Goal: Information Seeking & Learning: Understand process/instructions

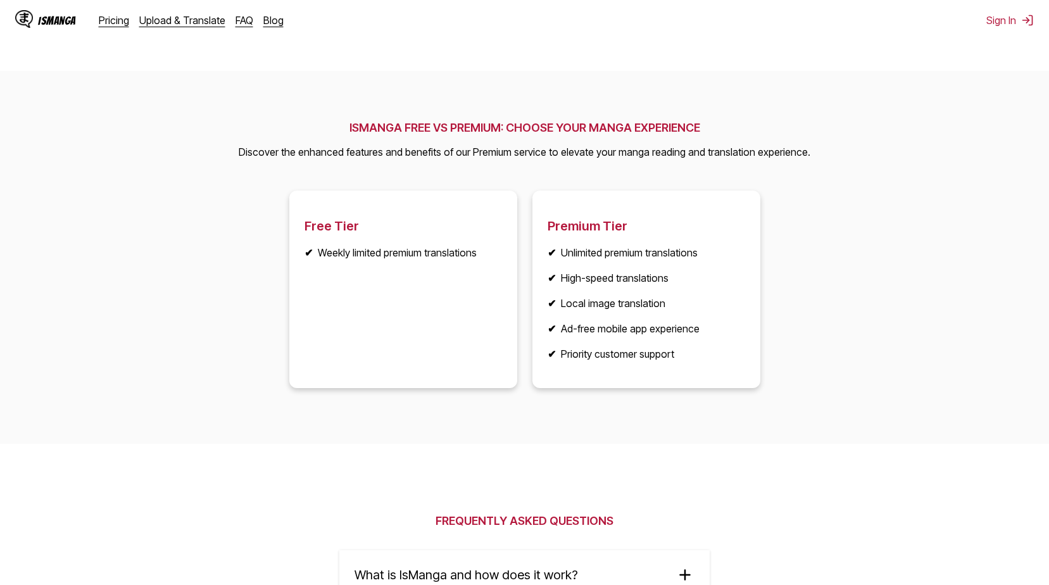
scroll to position [1900, 0]
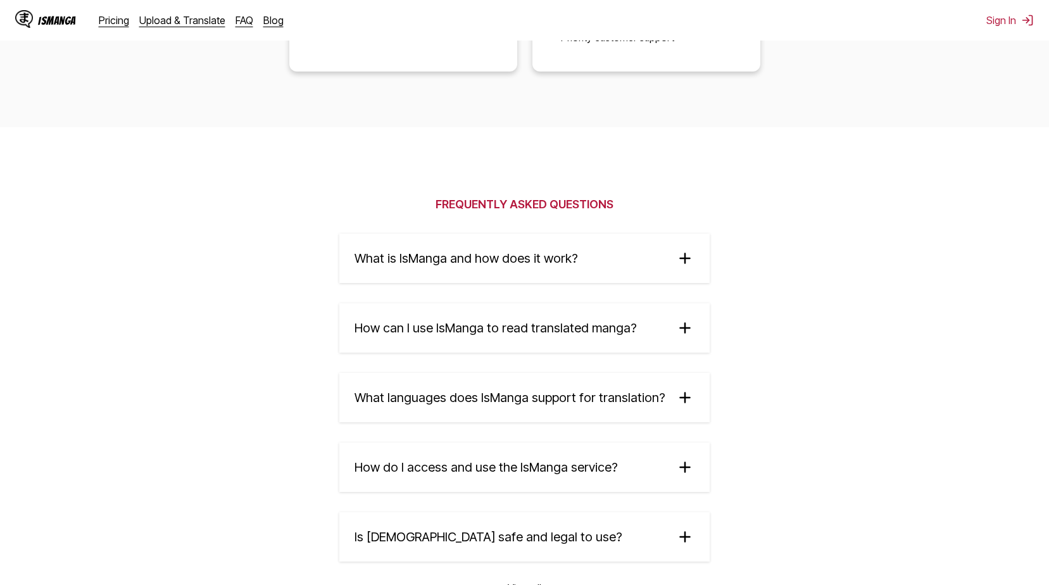
click at [597, 271] on summary "What is IsManga and how does it work?" at bounding box center [524, 258] width 370 height 49
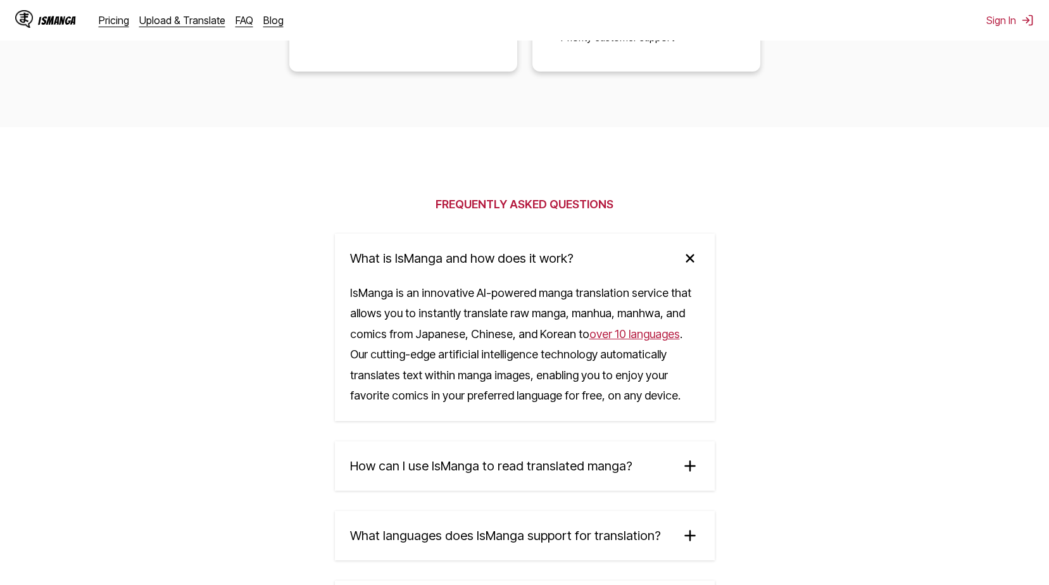
click at [597, 271] on summary "What is IsManga and how does it work?" at bounding box center [525, 258] width 380 height 49
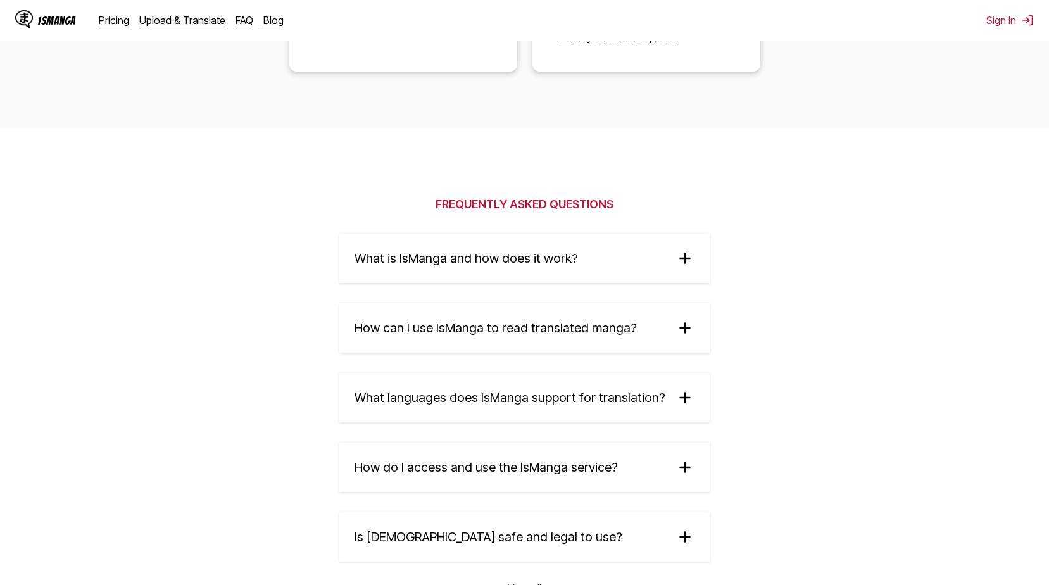
click at [565, 339] on summary "How can I use IsManga to read translated manga?" at bounding box center [524, 327] width 370 height 49
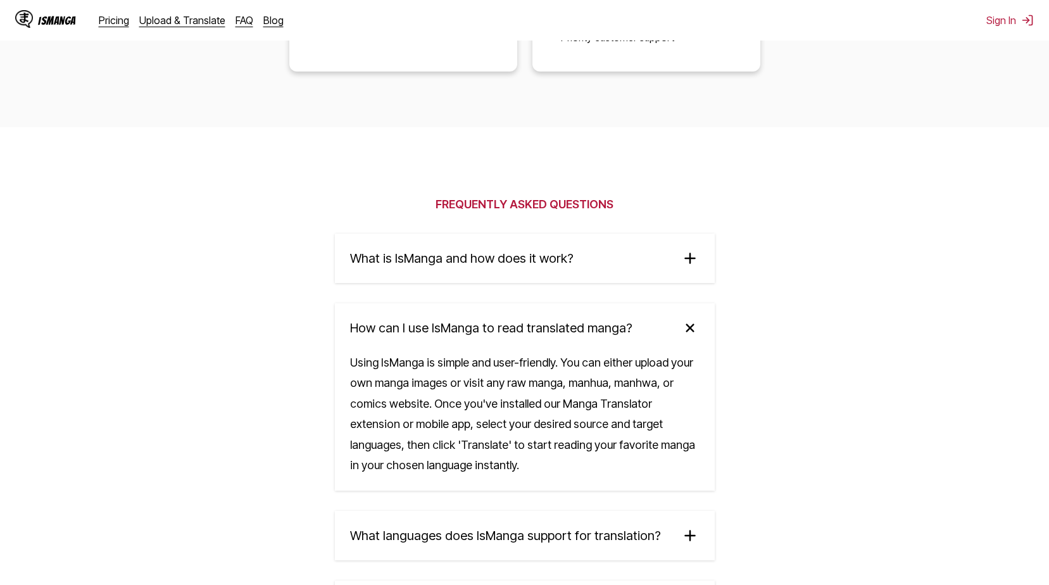
click at [566, 329] on span "How can I use IsManga to read translated manga?" at bounding box center [491, 327] width 282 height 15
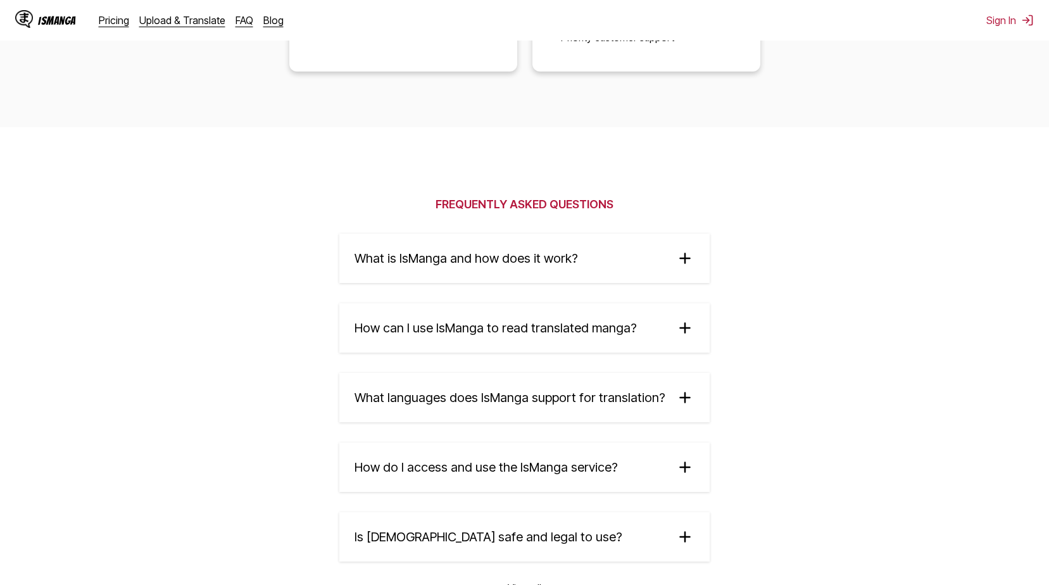
click at [566, 329] on span "How can I use IsManga to read translated manga?" at bounding box center [496, 327] width 282 height 15
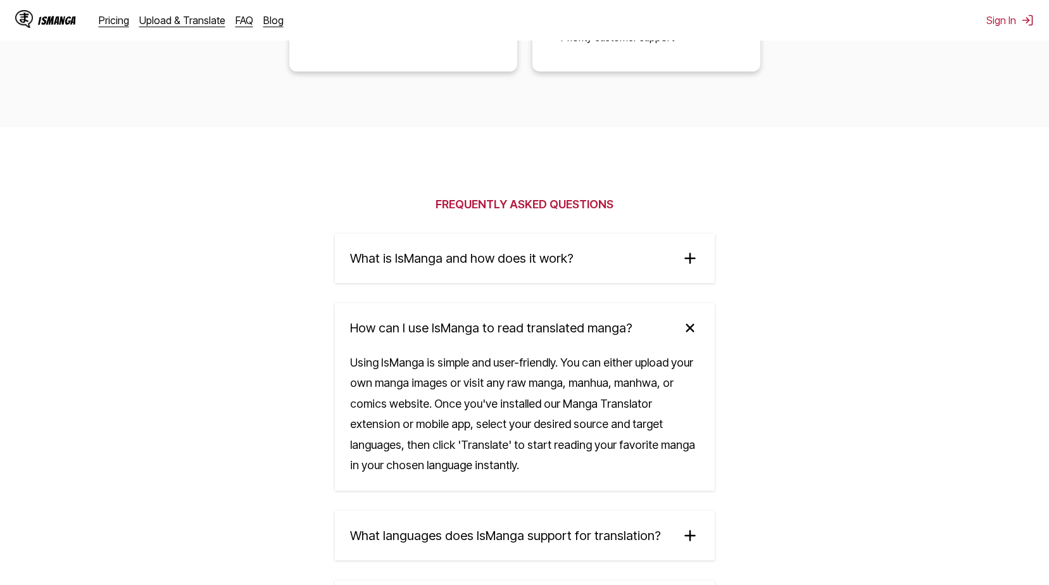
scroll to position [2216, 0]
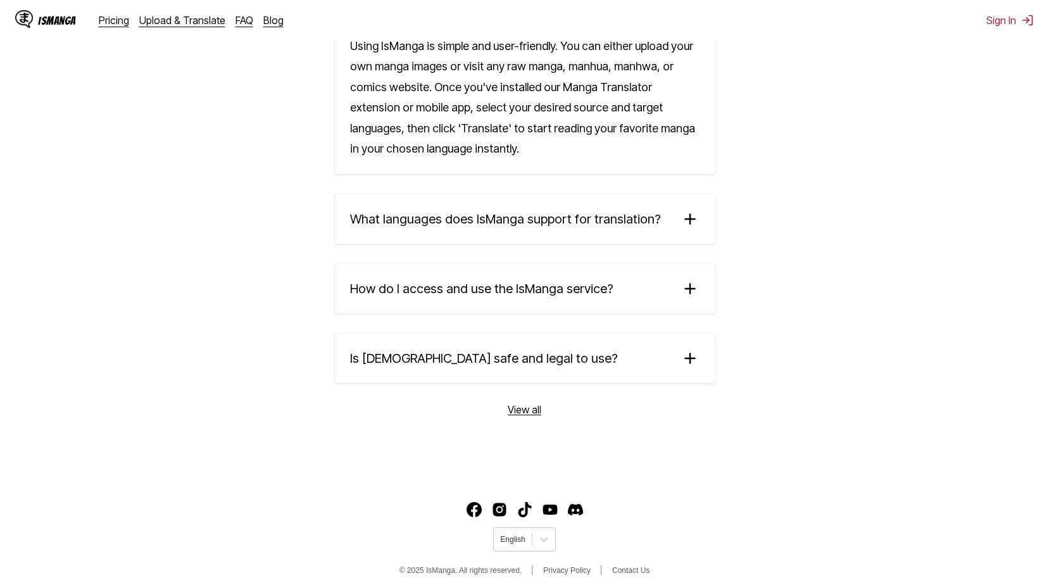
click at [582, 301] on summary "How do I access and use the IsManga service?" at bounding box center [525, 288] width 380 height 49
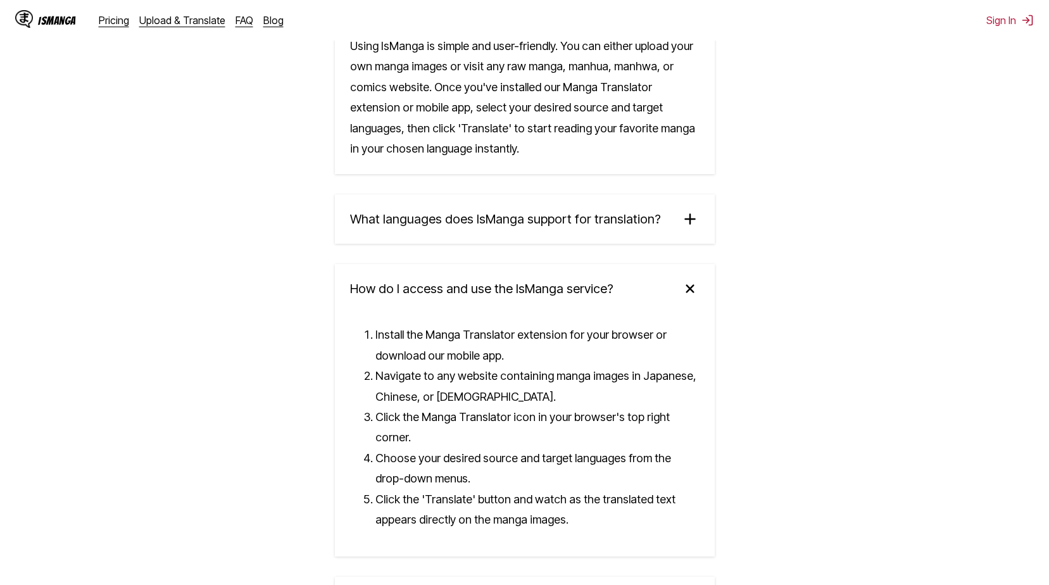
click at [582, 301] on summary "How do I access and use the IsManga service?" at bounding box center [525, 288] width 380 height 49
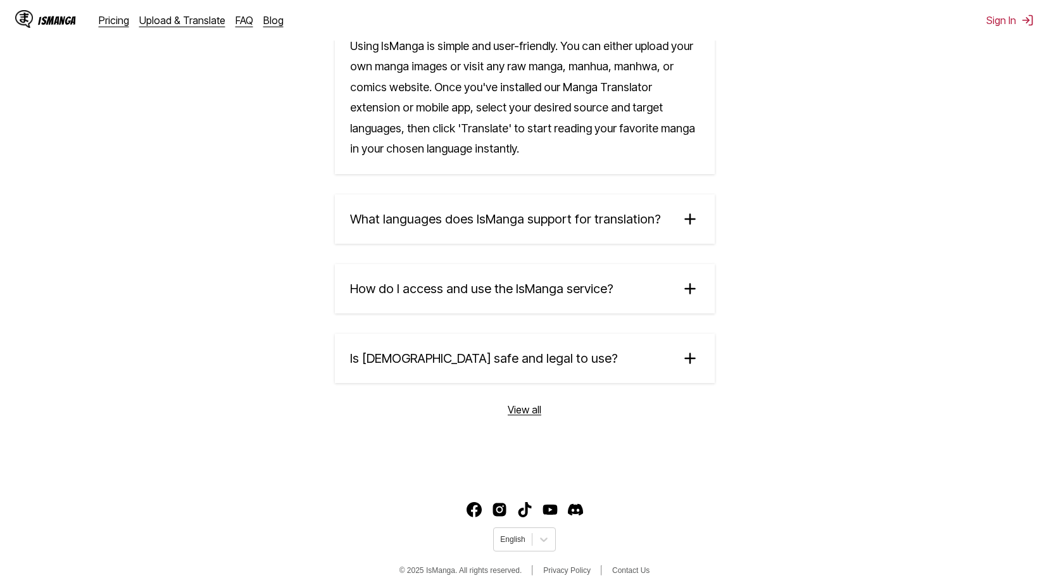
click at [560, 374] on summary "Is [DEMOGRAPHIC_DATA] safe and legal to use?" at bounding box center [525, 358] width 380 height 49
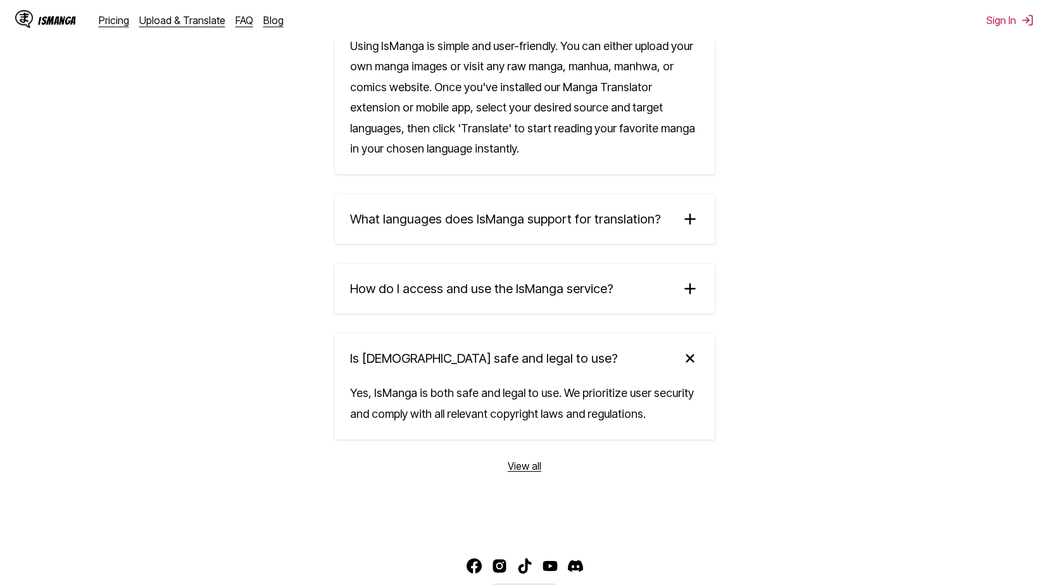
click at [560, 372] on summary "Is [DEMOGRAPHIC_DATA] safe and legal to use?" at bounding box center [525, 358] width 380 height 49
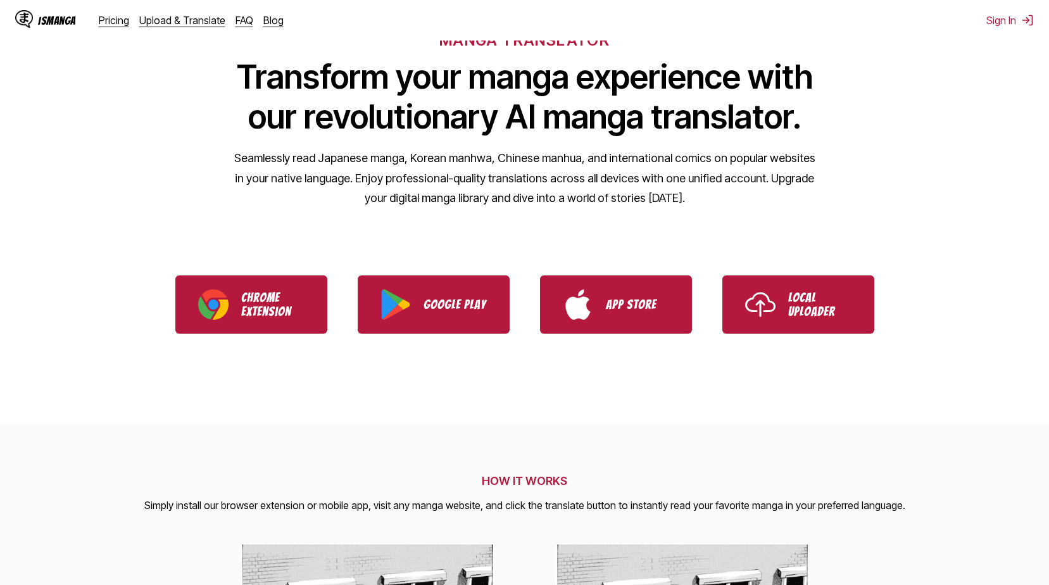
scroll to position [0, 0]
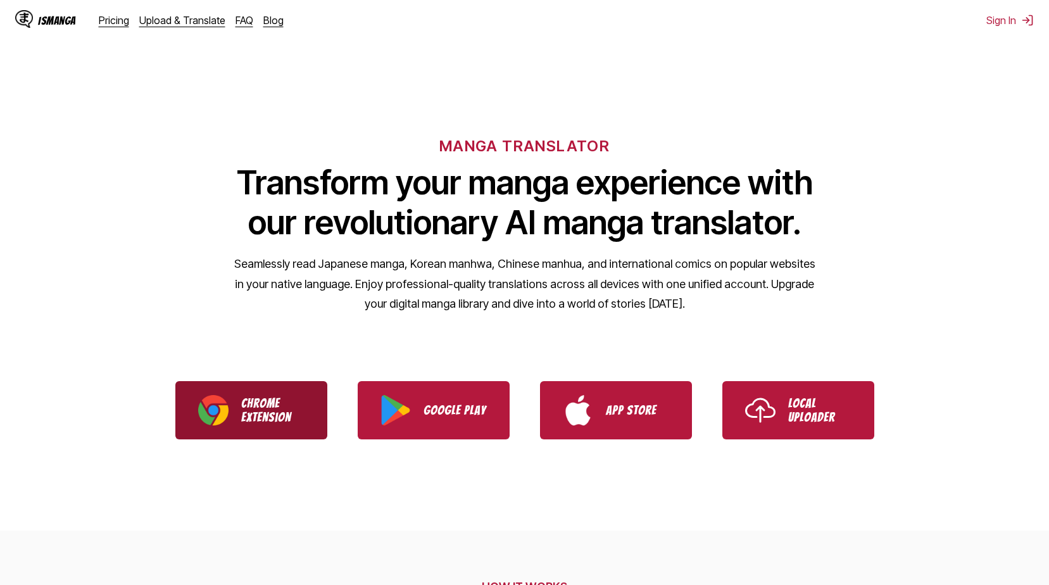
click at [256, 388] on link "Chrome Extension" at bounding box center [251, 410] width 152 height 58
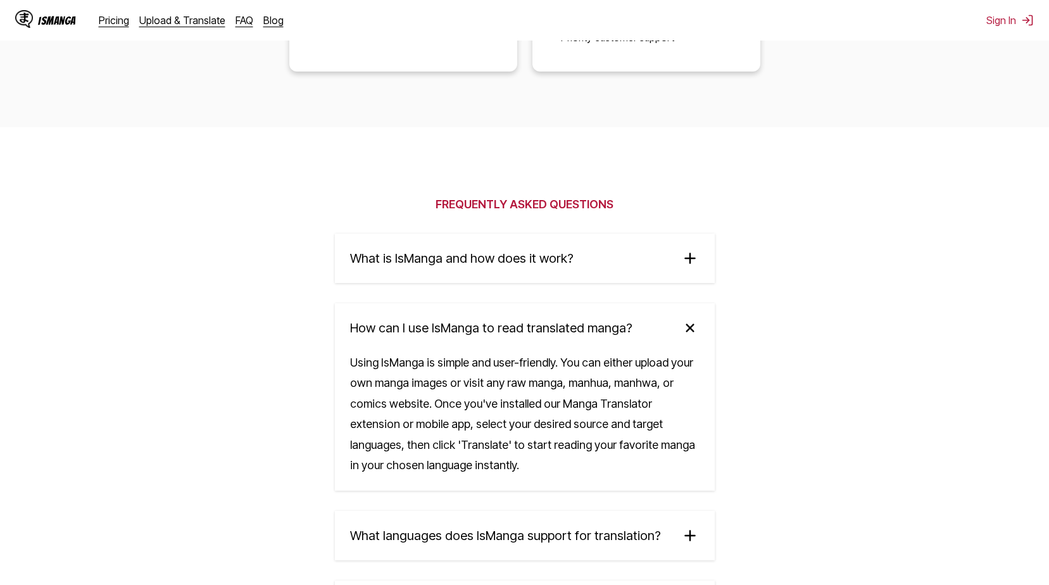
scroll to position [1477, 0]
